Goal: Task Accomplishment & Management: Use online tool/utility

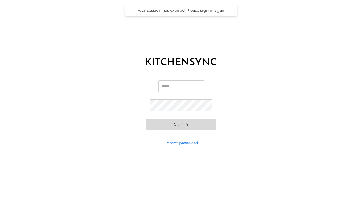
type input "**********"
click at [181, 124] on button "Sign in" at bounding box center [181, 124] width 70 height 11
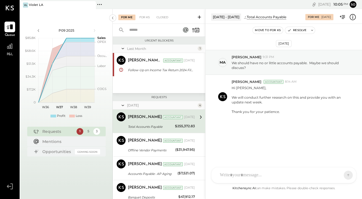
click at [68, 32] on div "P09 2025" at bounding box center [67, 30] width 48 height 5
click at [100, 3] on icon at bounding box center [99, 4] width 7 height 7
click at [81, 14] on div "P09 2025 polygon, polyline { transition: fill-opacity 0.1s, stroke-opacity 0.1s…" at bounding box center [66, 108] width 93 height 199
click at [9, 27] on icon at bounding box center [9, 26] width 7 height 7
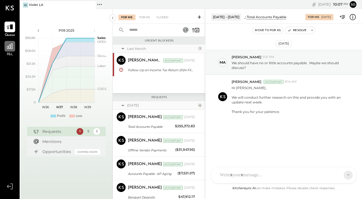
click at [8, 48] on icon at bounding box center [10, 46] width 6 height 6
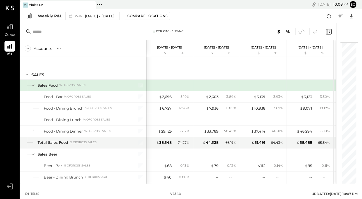
click at [122, 52] on div "Accounts S % GL" at bounding box center [83, 48] width 126 height 17
click at [103, 15] on span "[DATE] - [DATE]" at bounding box center [99, 15] width 29 height 5
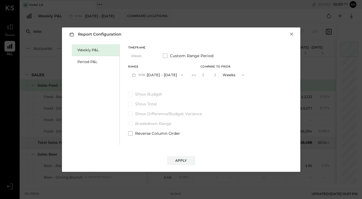
click at [291, 34] on button "×" at bounding box center [291, 34] width 5 height 6
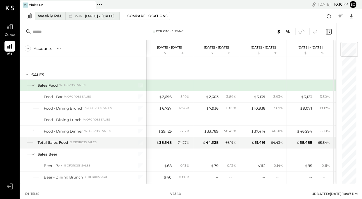
click at [96, 17] on span "[DATE] - [DATE]" at bounding box center [99, 15] width 29 height 5
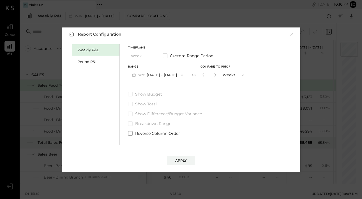
click at [152, 76] on button "W36 [DATE] - [DATE]" at bounding box center [157, 75] width 59 height 10
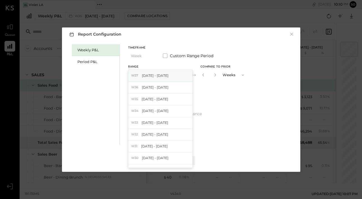
click at [173, 74] on div "W37 [DATE] - [DATE]" at bounding box center [160, 76] width 64 height 12
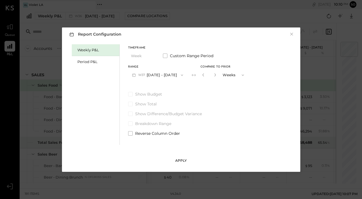
click at [183, 158] on button "Apply" at bounding box center [181, 160] width 28 height 9
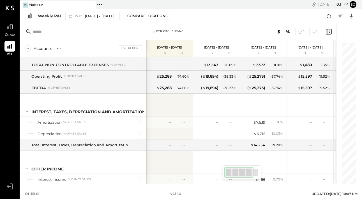
scroll to position [1805, 0]
